Goal: Task Accomplishment & Management: Use online tool/utility

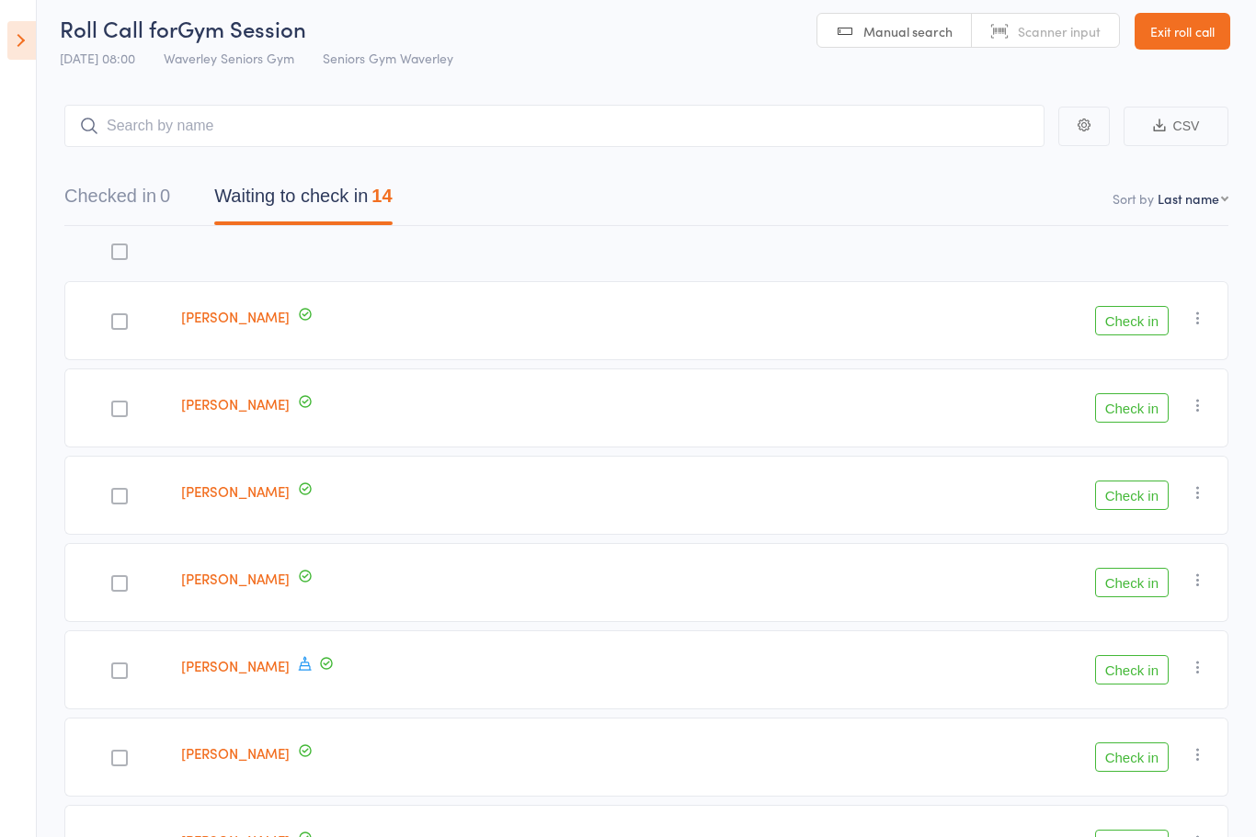
click at [9, 30] on icon at bounding box center [21, 40] width 28 height 39
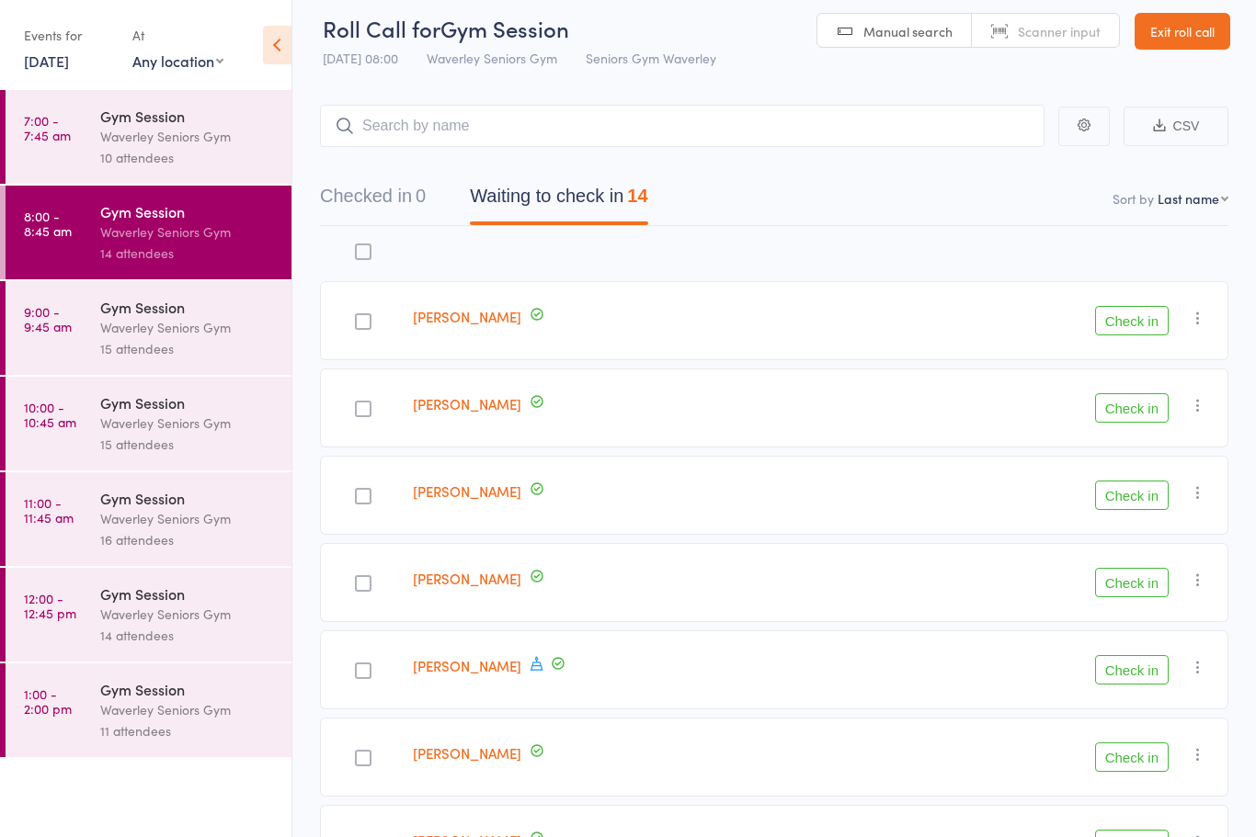
click at [173, 324] on div "Waverley Seniors Gym" at bounding box center [188, 327] width 176 height 21
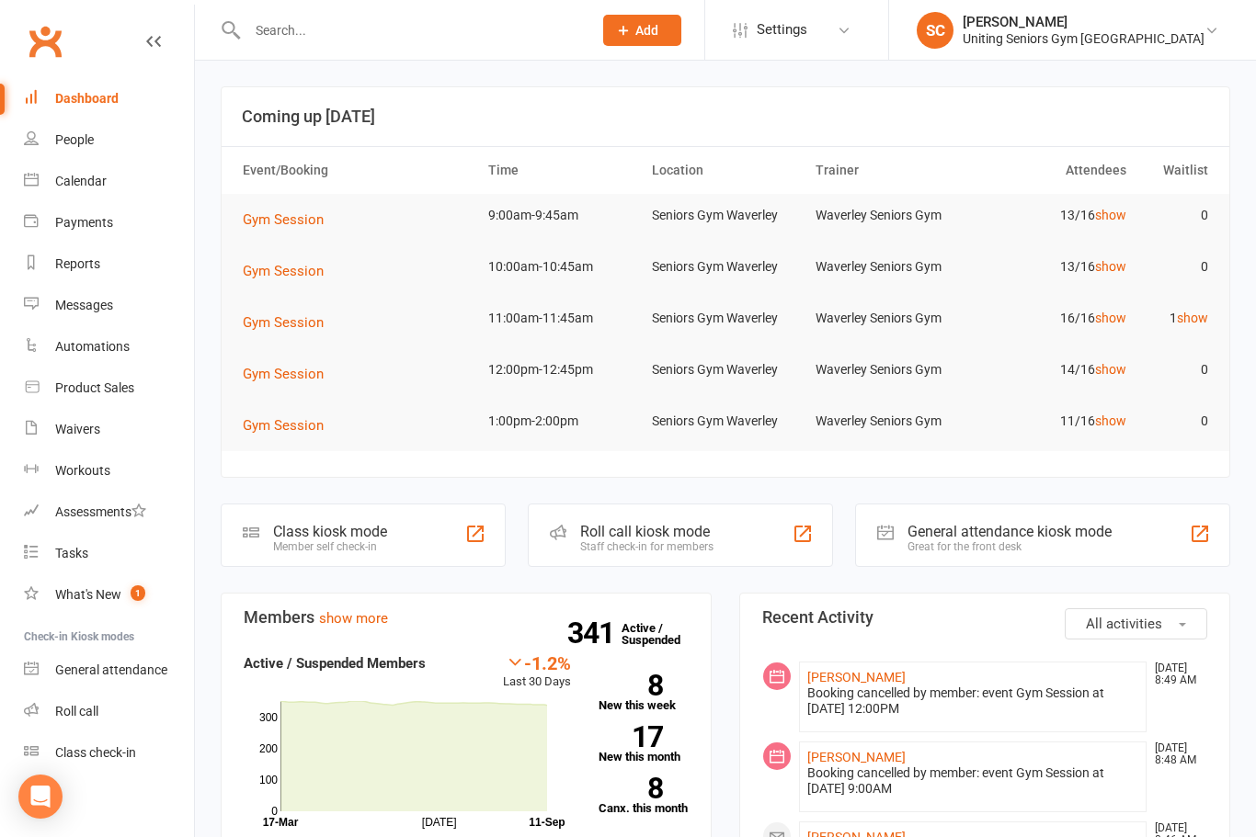
click at [84, 718] on div "Roll call" at bounding box center [76, 711] width 43 height 15
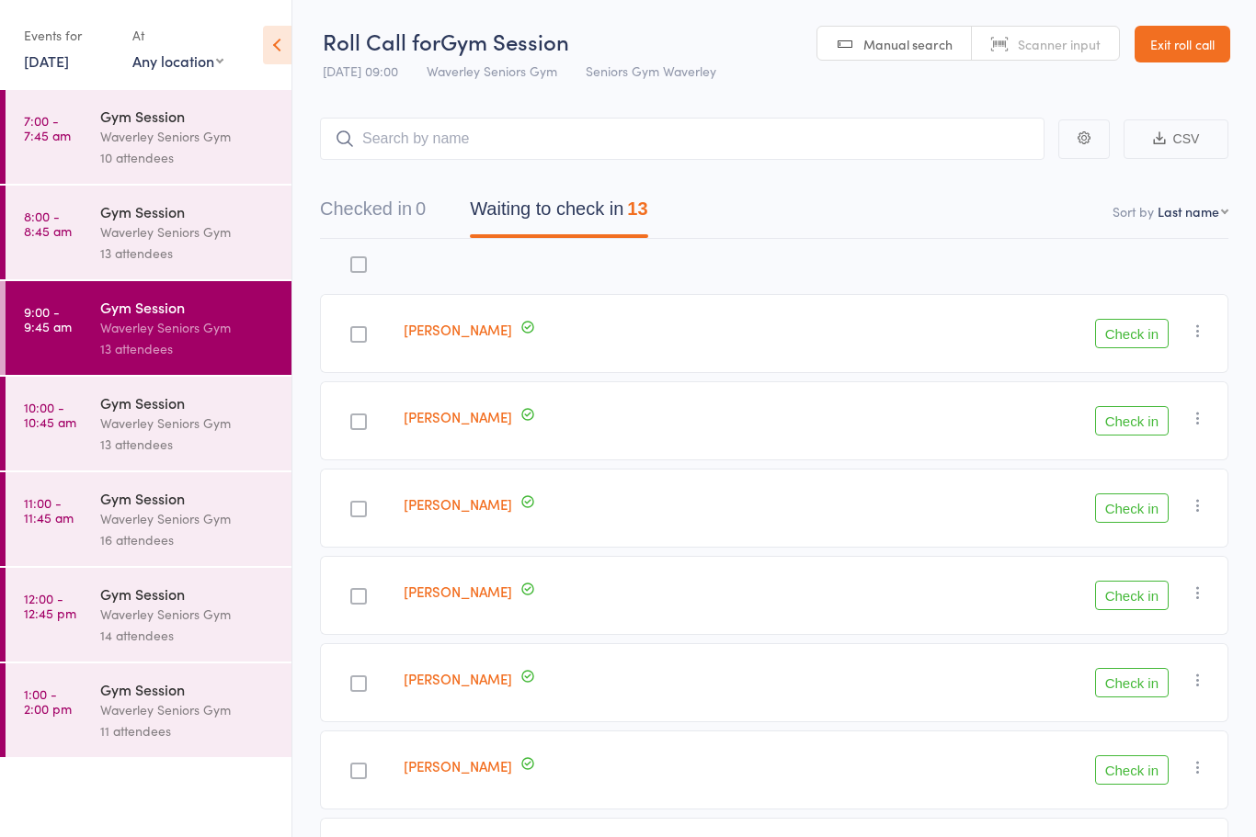
click at [181, 233] on div "Waverley Seniors Gym" at bounding box center [188, 232] width 176 height 21
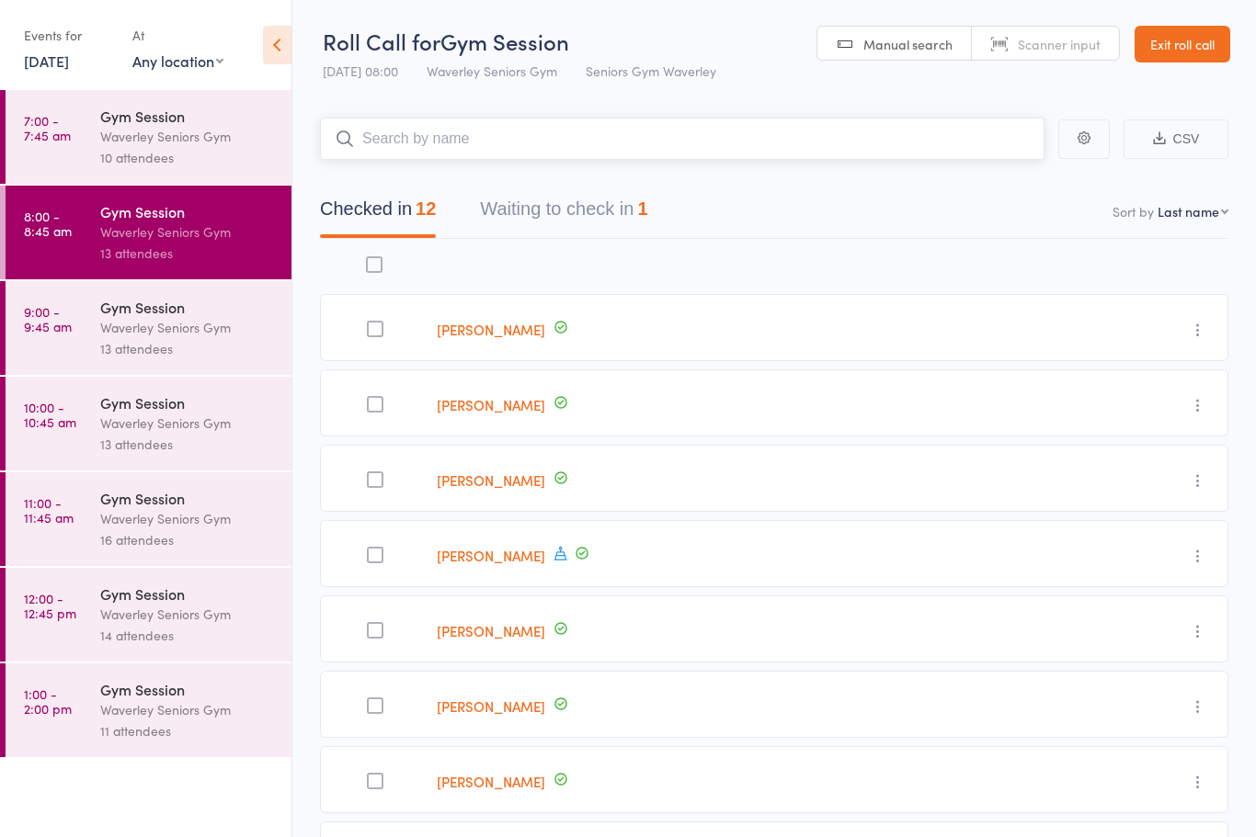
click at [589, 217] on button "Waiting to check in 1" at bounding box center [563, 213] width 167 height 49
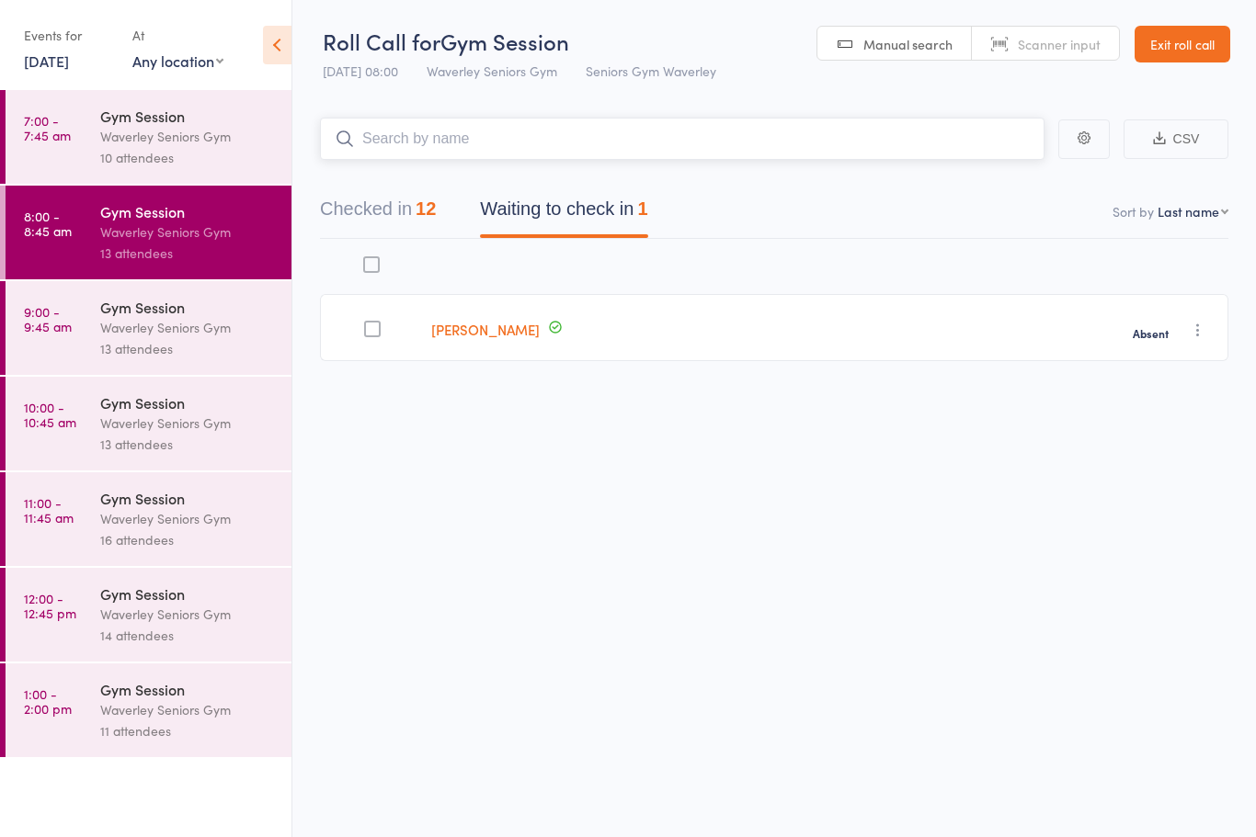
click at [407, 204] on button "Checked in 12" at bounding box center [378, 213] width 116 height 49
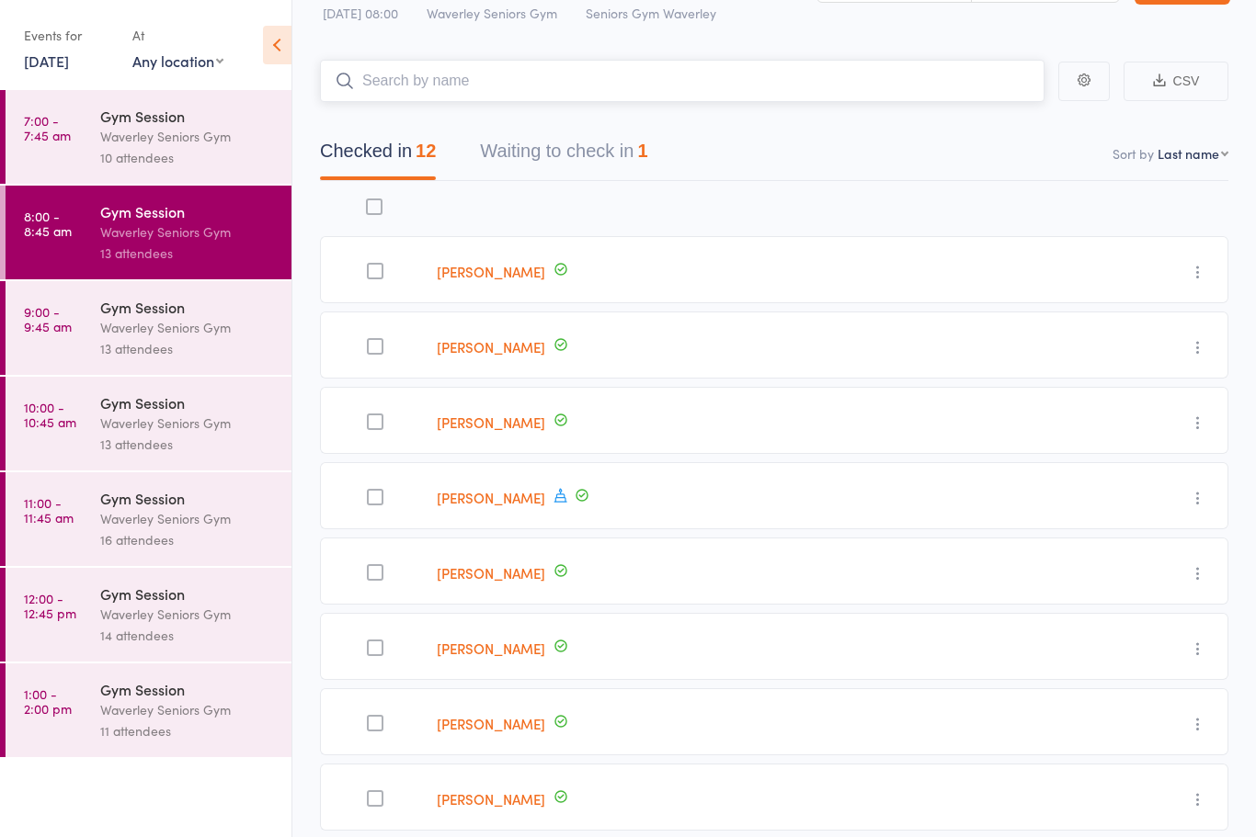
scroll to position [59, 0]
click at [547, 482] on div "[PERSON_NAME]" at bounding box center [714, 494] width 571 height 67
click at [205, 316] on div "Gym Session" at bounding box center [188, 307] width 176 height 20
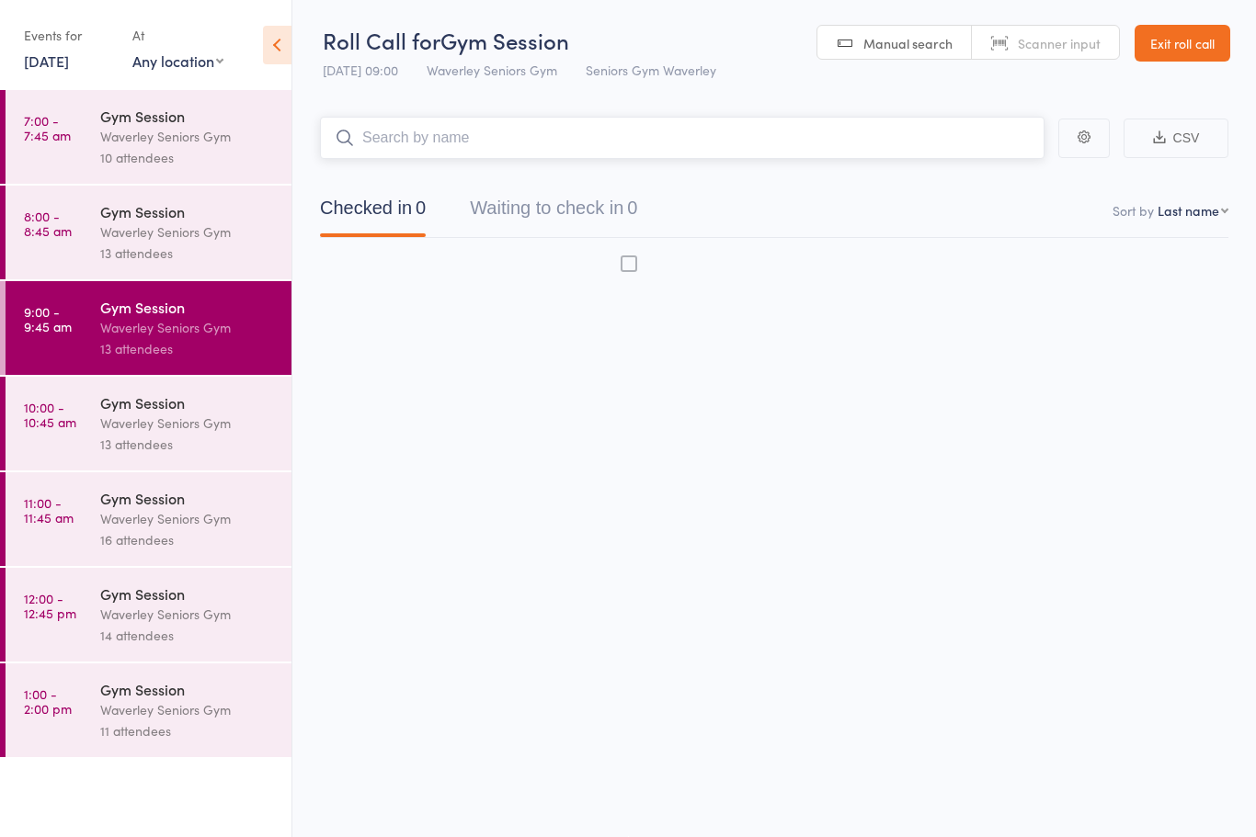
scroll to position [13, 0]
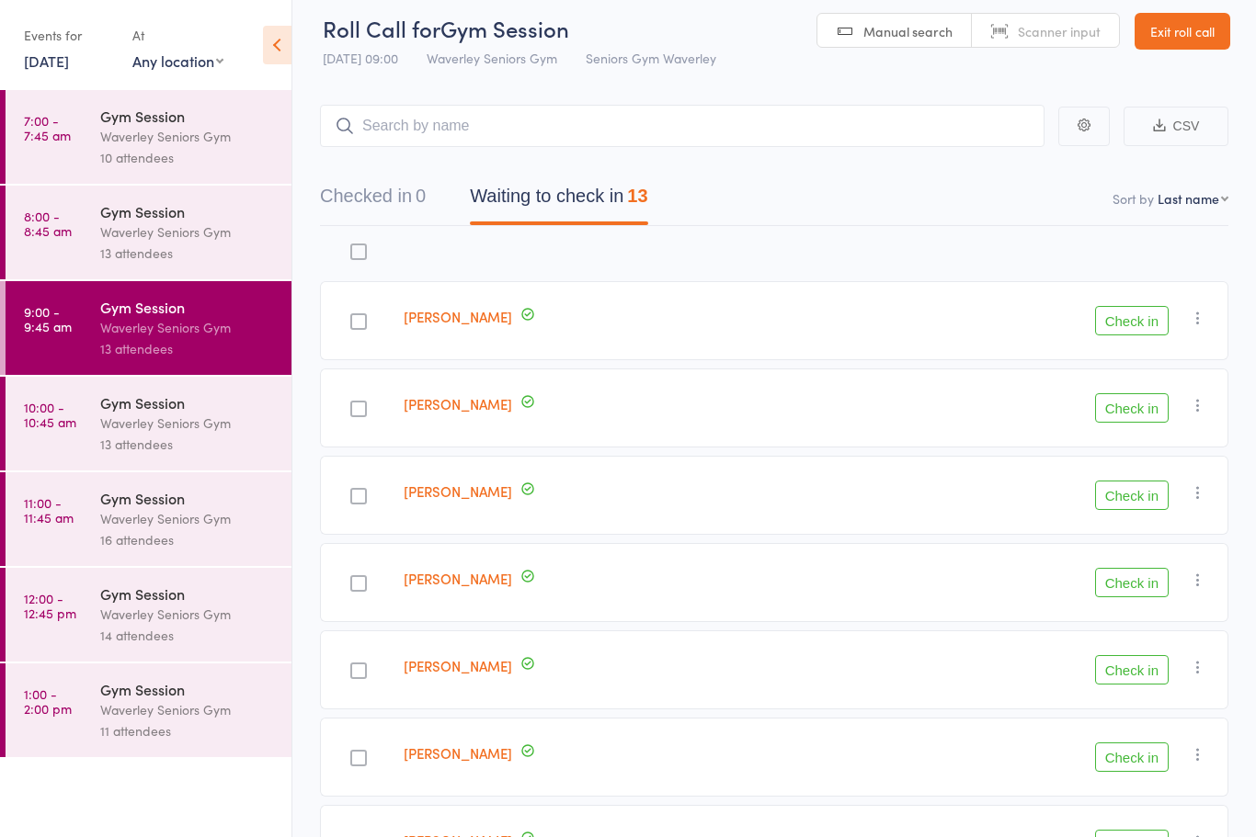
click at [287, 47] on icon at bounding box center [277, 45] width 28 height 39
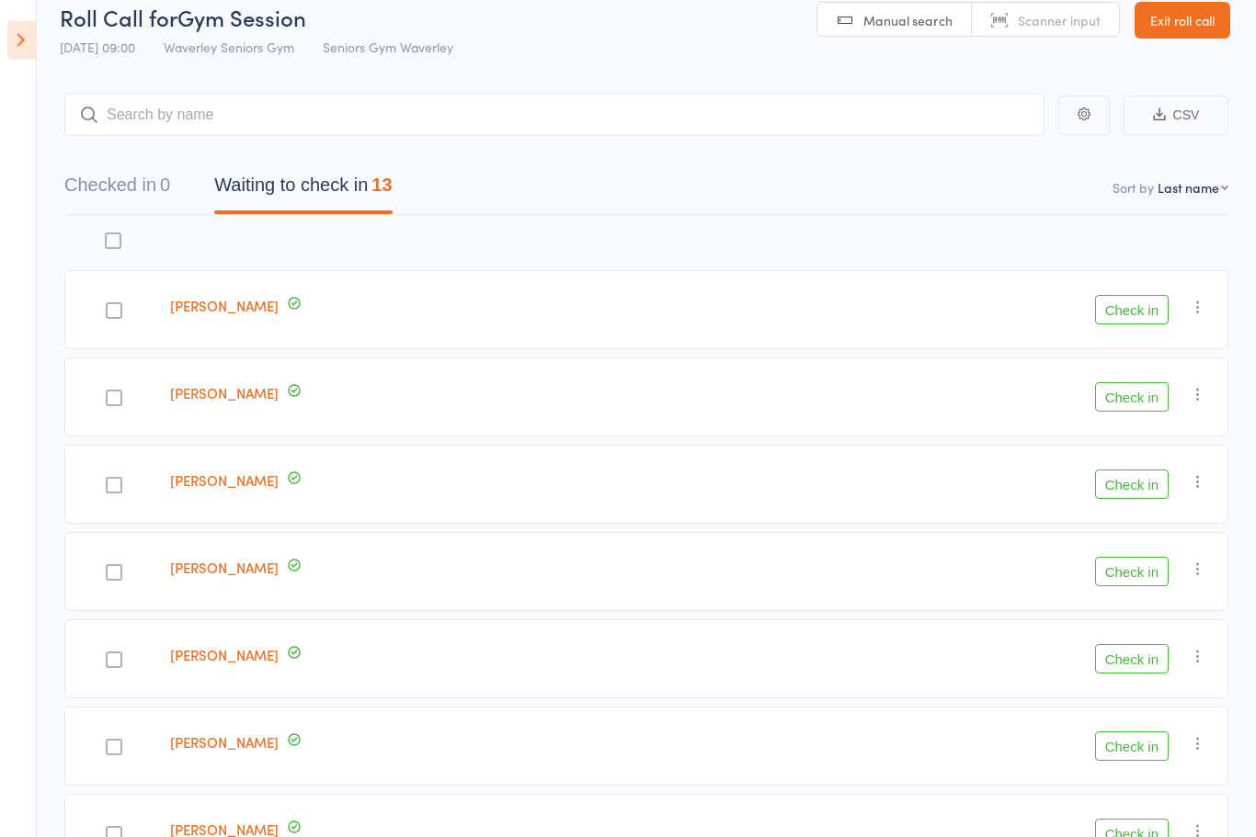
scroll to position [0, 0]
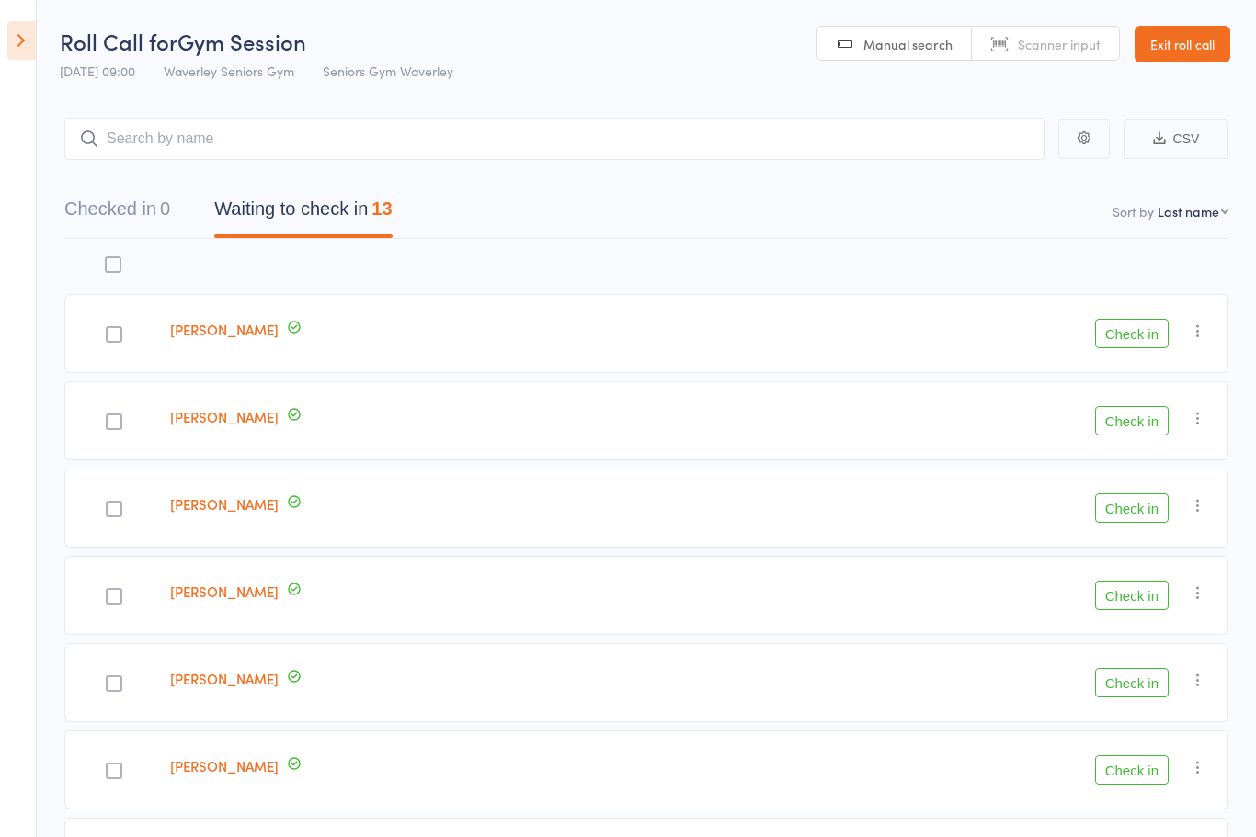
click at [121, 769] on div at bounding box center [114, 771] width 17 height 17
click at [109, 766] on input "checkbox" at bounding box center [109, 766] width 0 height 0
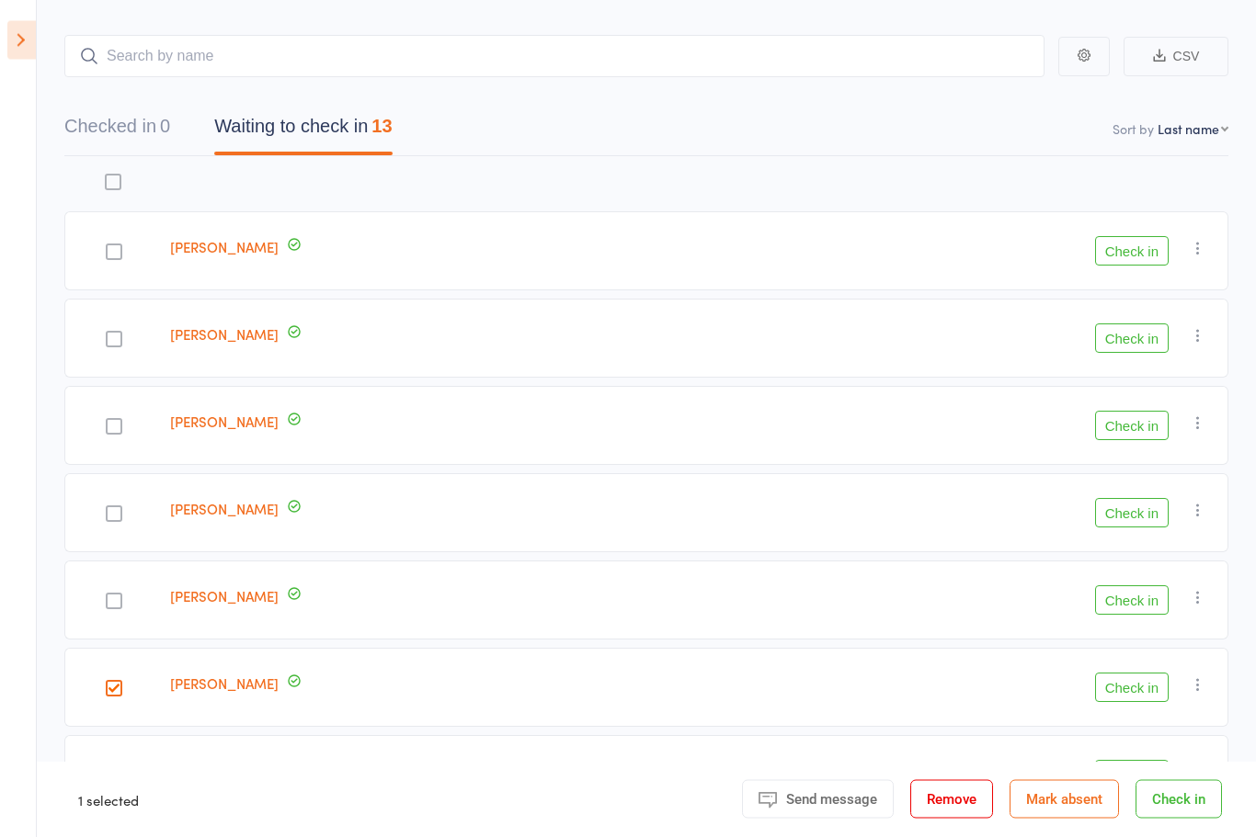
scroll to position [83, 0]
click at [1132, 690] on button "Check in" at bounding box center [1132, 687] width 74 height 29
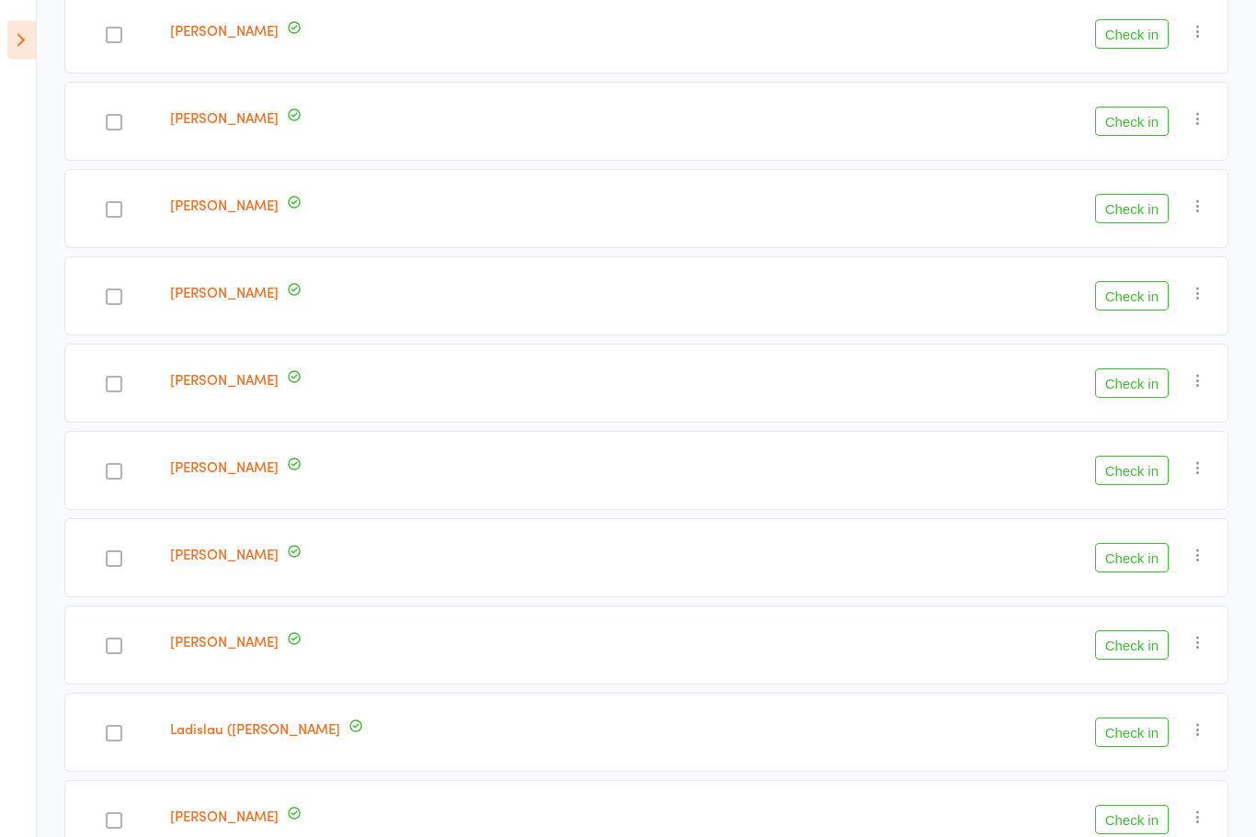
scroll to position [388, 0]
click at [1137, 739] on button "Check in" at bounding box center [1132, 731] width 74 height 29
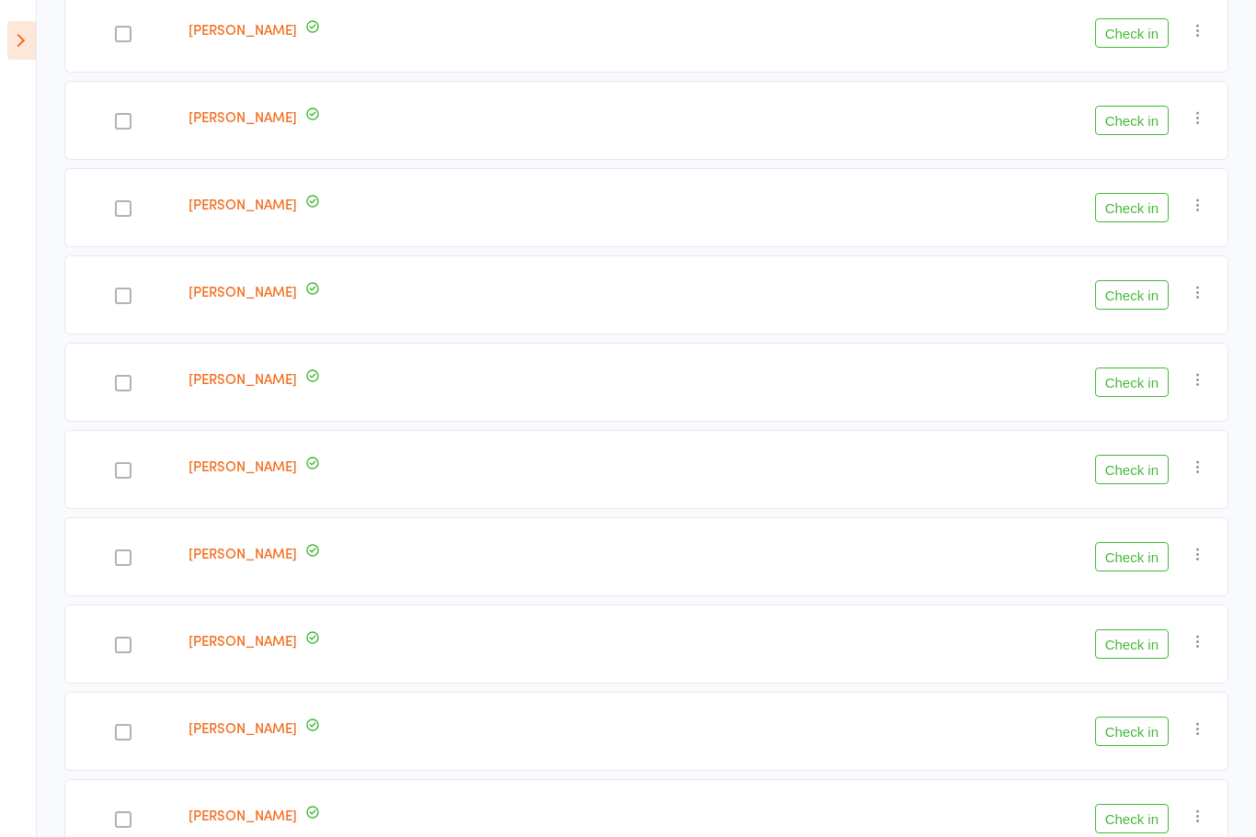
click at [1133, 37] on button "Check in" at bounding box center [1132, 32] width 74 height 29
